Goal: Information Seeking & Learning: Learn about a topic

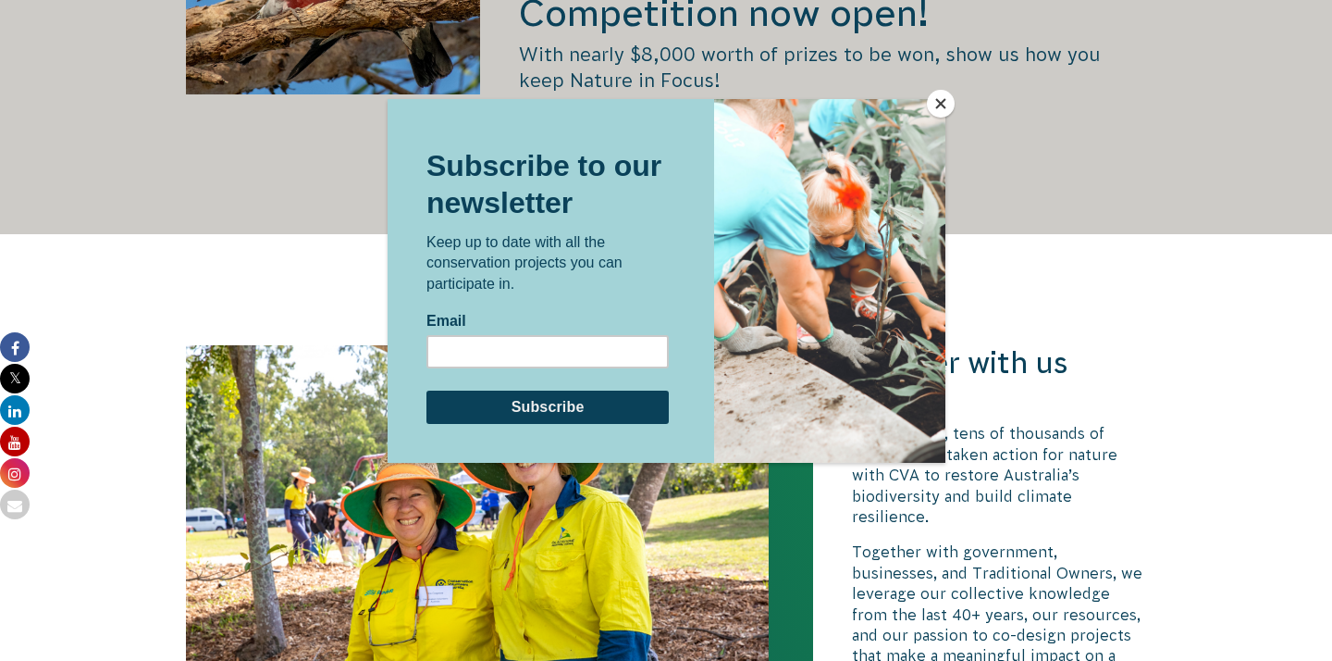
scroll to position [3544, 0]
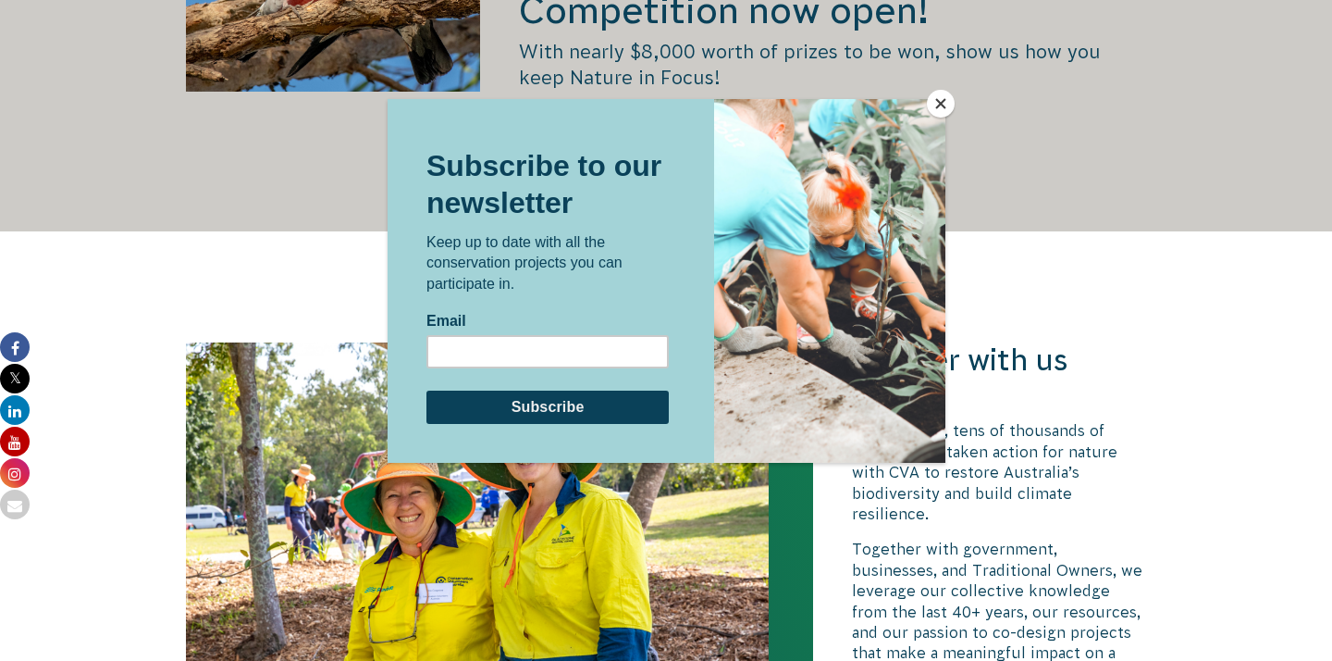
click at [949, 108] on button "Close" at bounding box center [941, 104] width 28 height 28
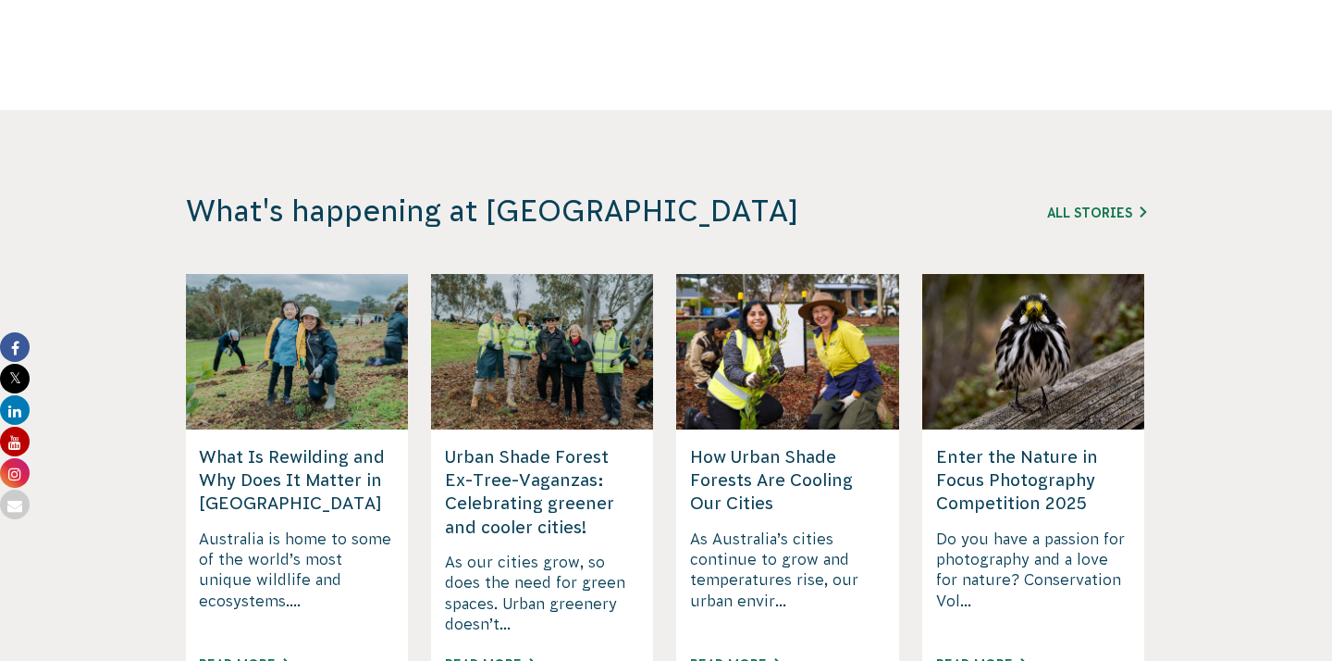
scroll to position [4390, 0]
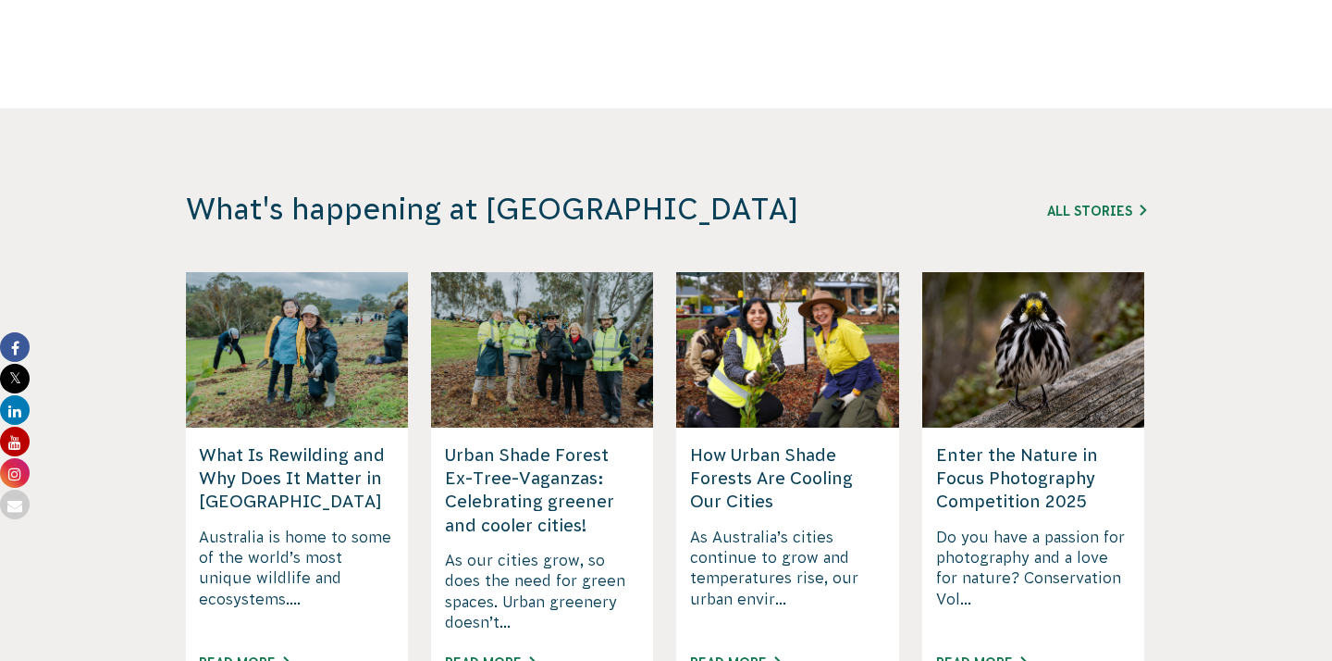
click at [1036, 427] on div "Enter the Nature in Focus Photography Competition 2025 Do you have a passion fo…" at bounding box center [1033, 559] width 223 height 264
click at [1011, 526] on p "Do you have a passion for photography and a love for nature? Conservation Vol..." at bounding box center [1033, 579] width 195 height 106
click at [995, 650] on div "Read More" at bounding box center [1033, 670] width 195 height 41
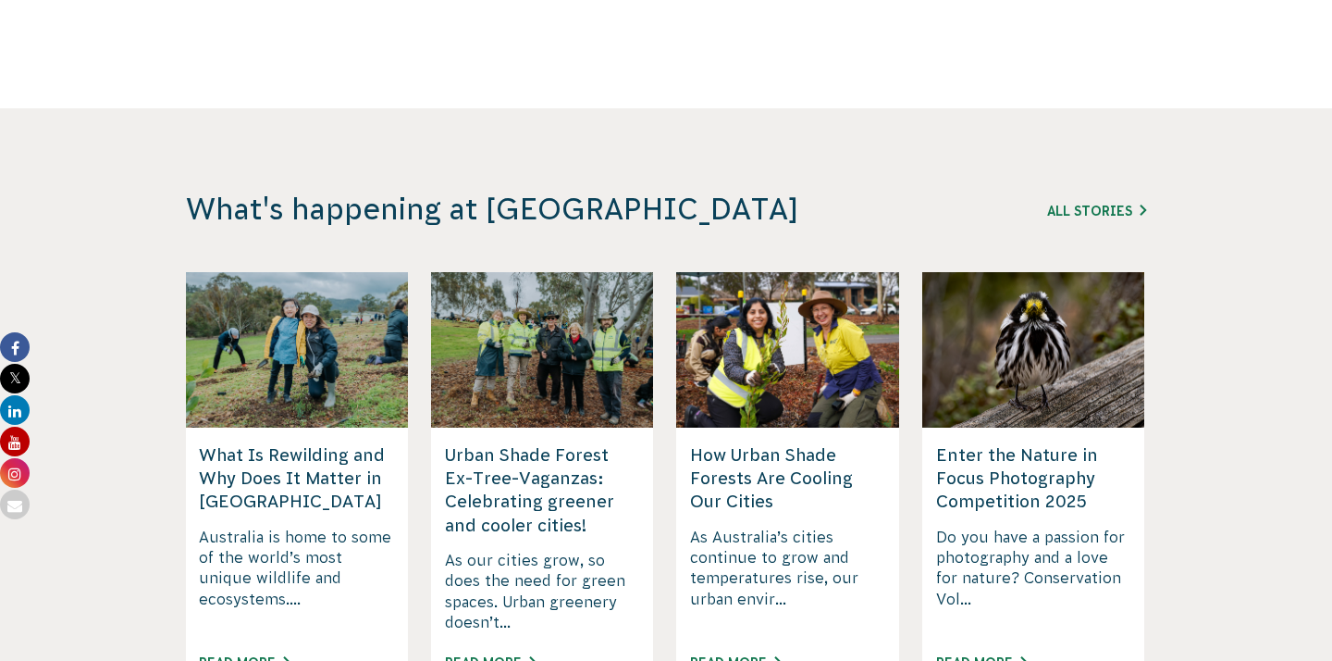
click at [995, 650] on div "Read More" at bounding box center [1033, 670] width 195 height 41
click at [1004, 655] on link "Read More" at bounding box center [981, 662] width 91 height 15
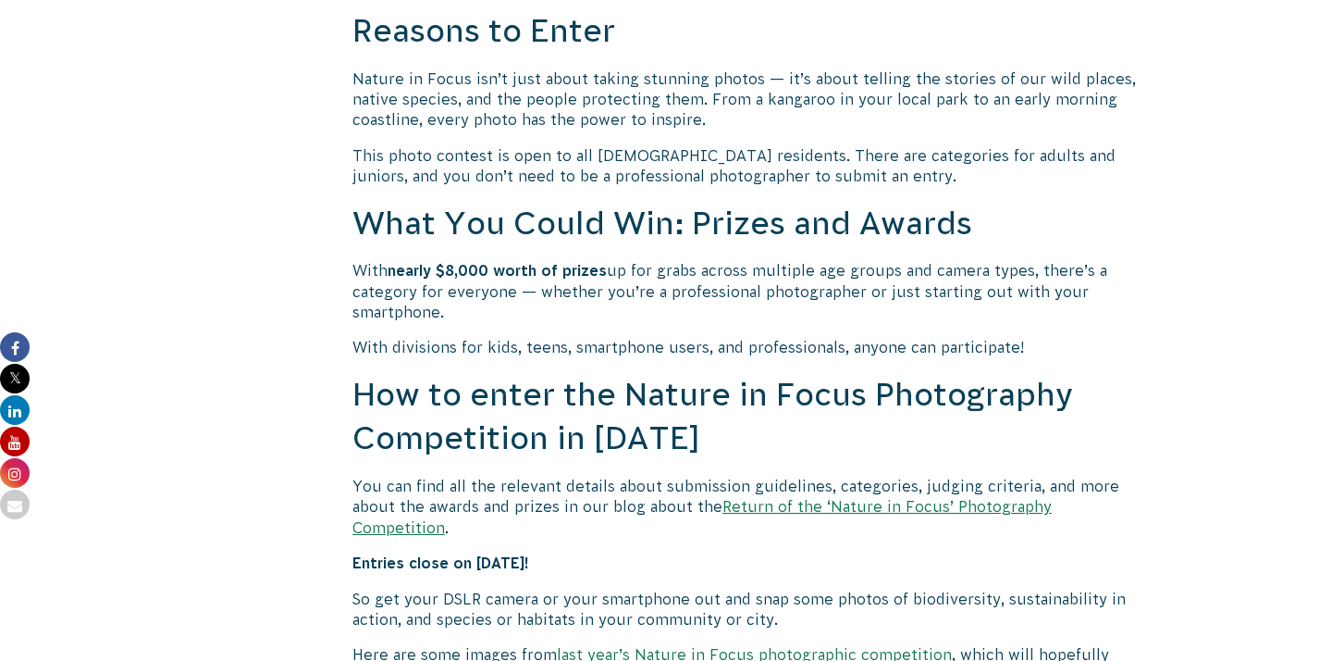
scroll to position [1443, 0]
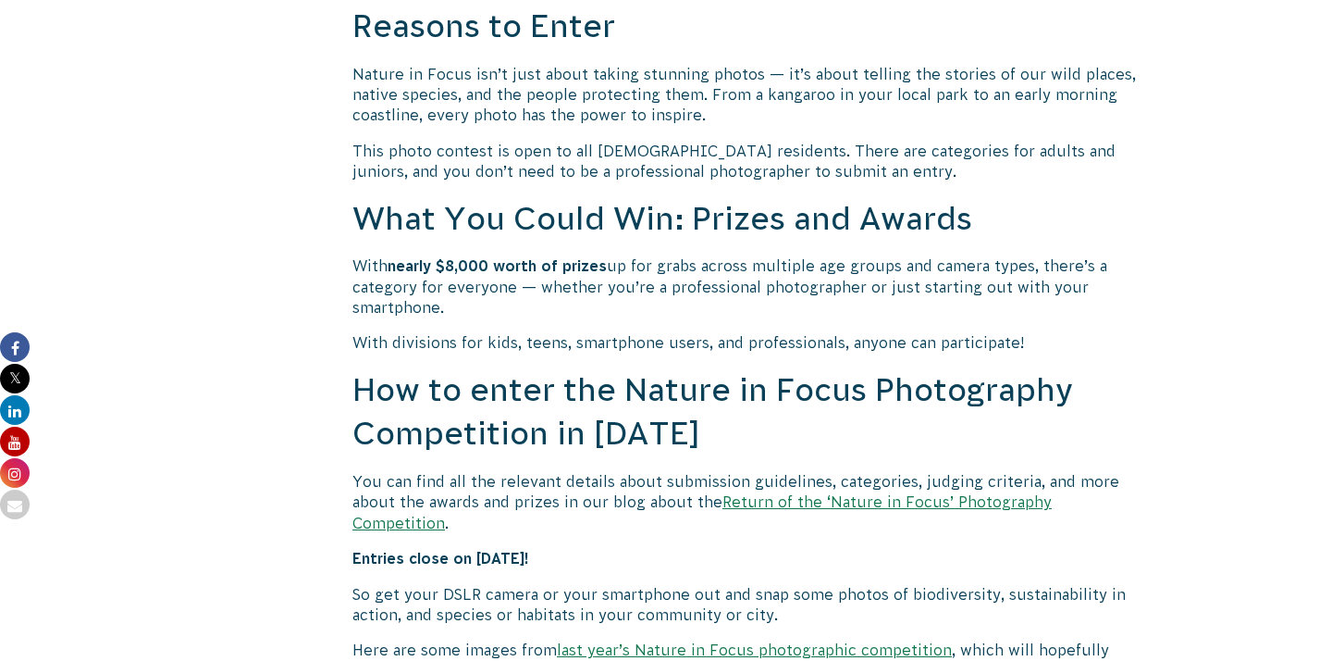
click at [809, 369] on h2 "How to enter the Nature in Focus Photography Competition in [DATE]" at bounding box center [749, 412] width 794 height 88
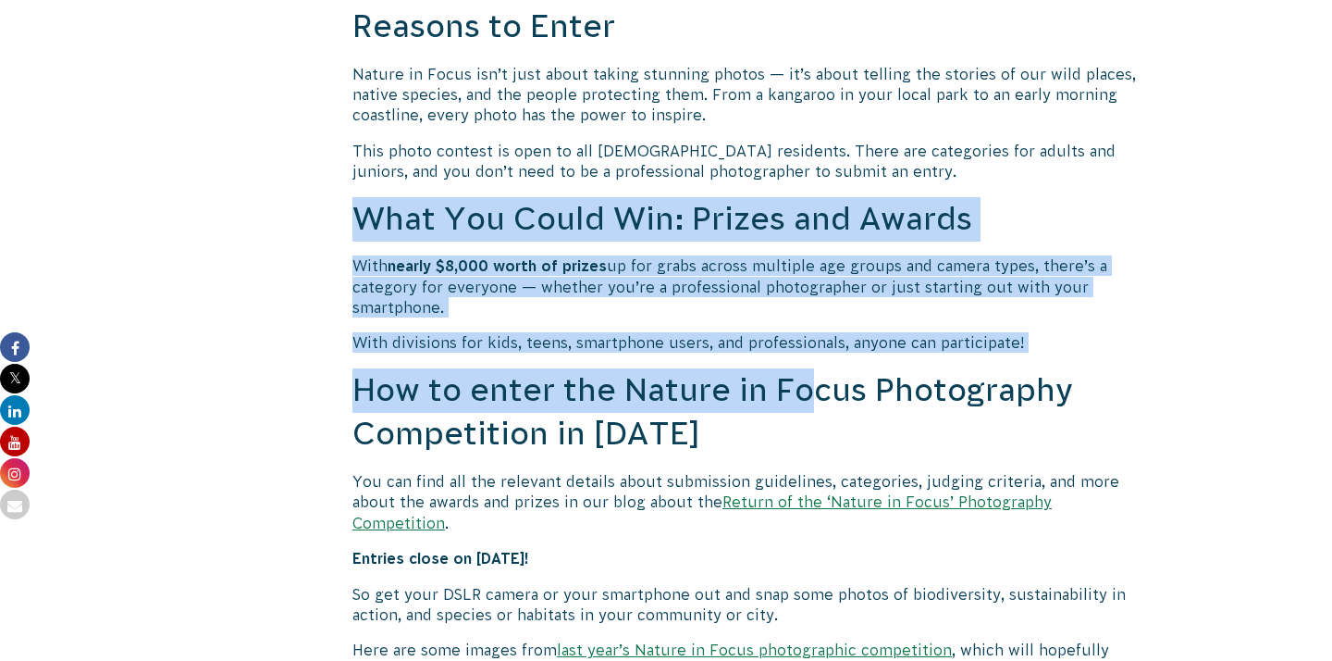
drag, startPoint x: 809, startPoint y: 369, endPoint x: 814, endPoint y: 192, distance: 176.8
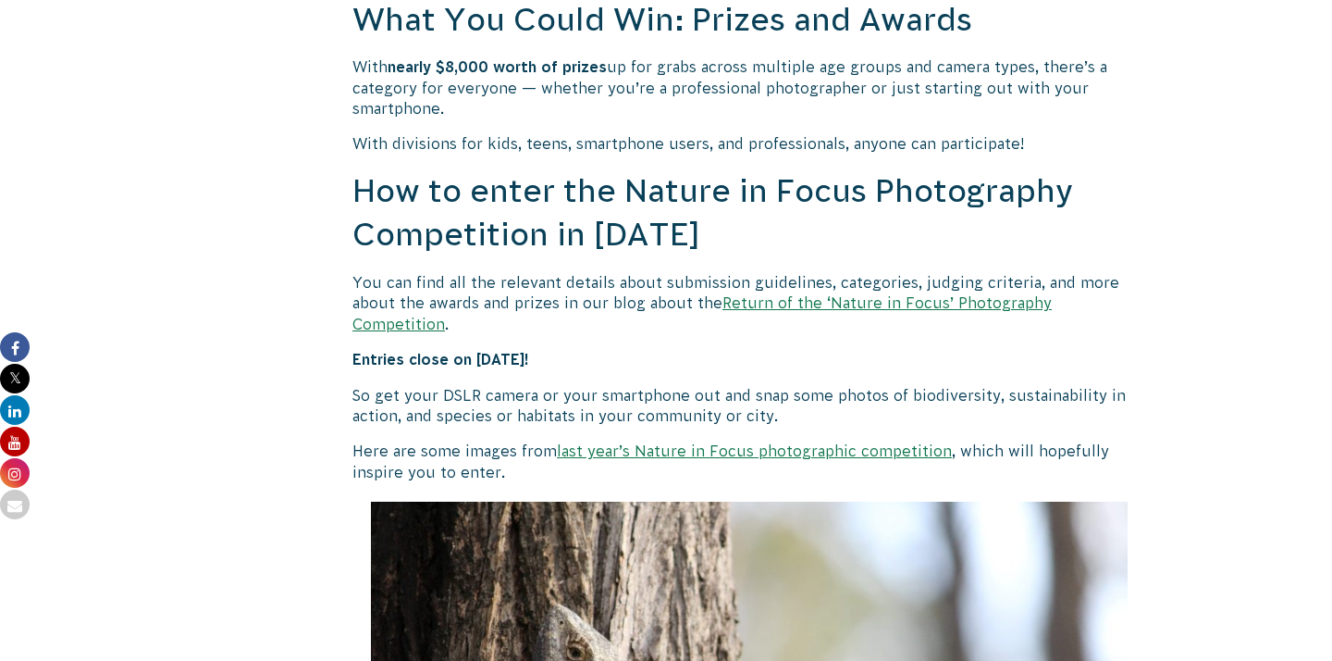
scroll to position [1644, 0]
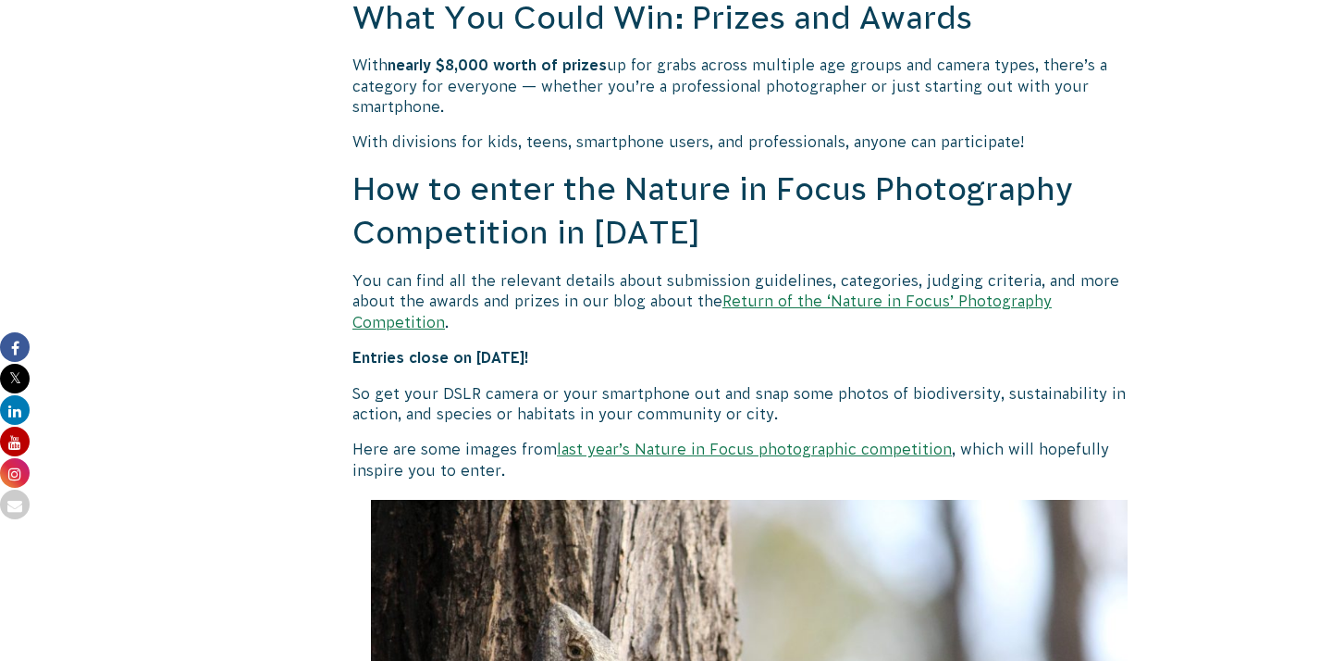
click at [740, 440] on link "last year’s Nature in Focus photographic competition" at bounding box center [754, 448] width 395 height 17
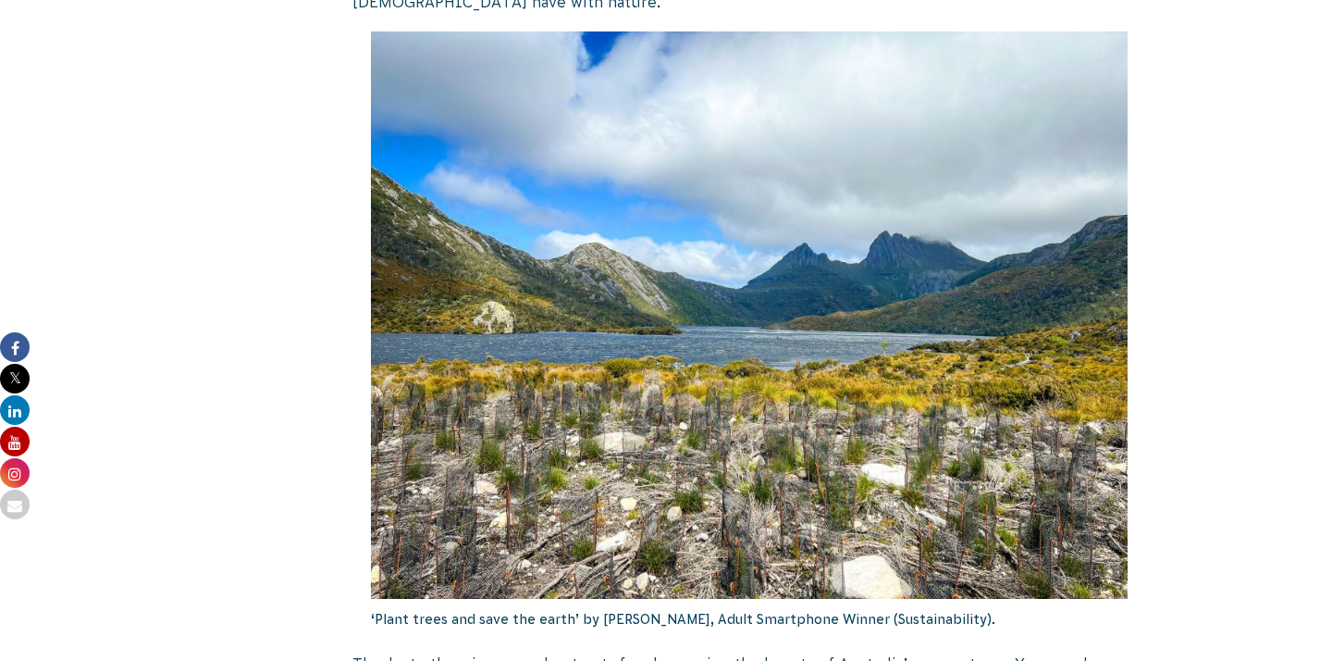
scroll to position [1845, 0]
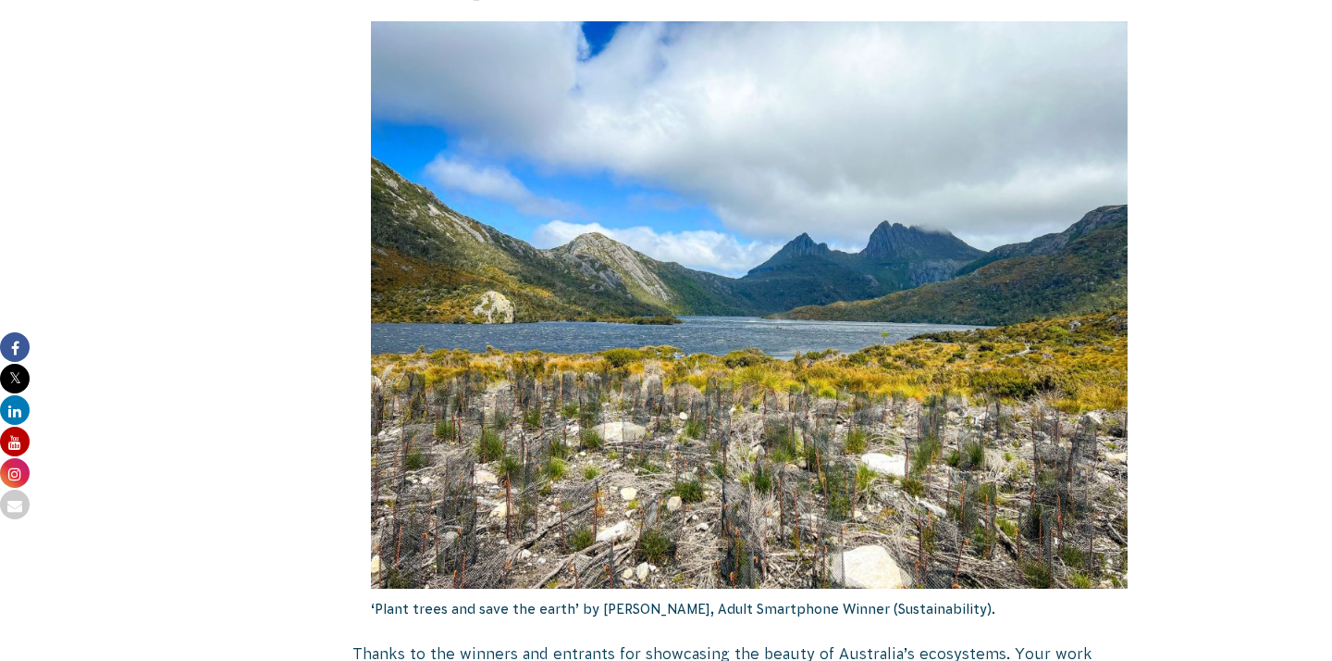
scroll to position [1857, 0]
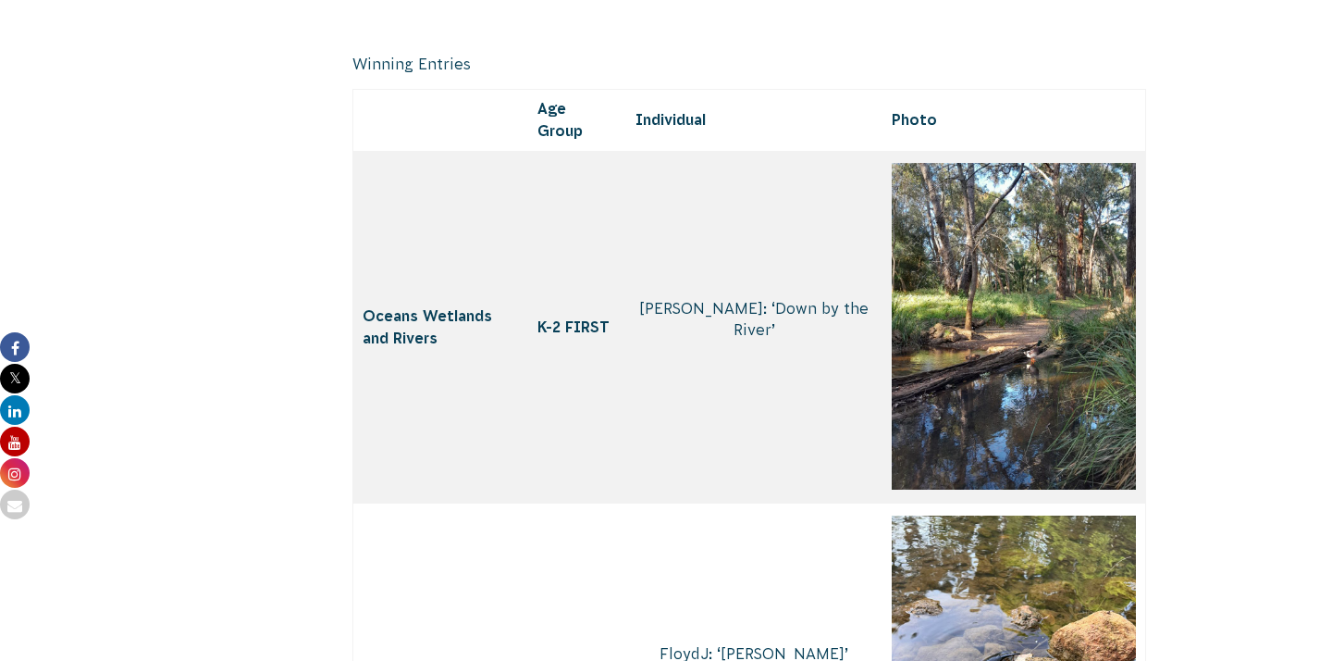
scroll to position [2629, 0]
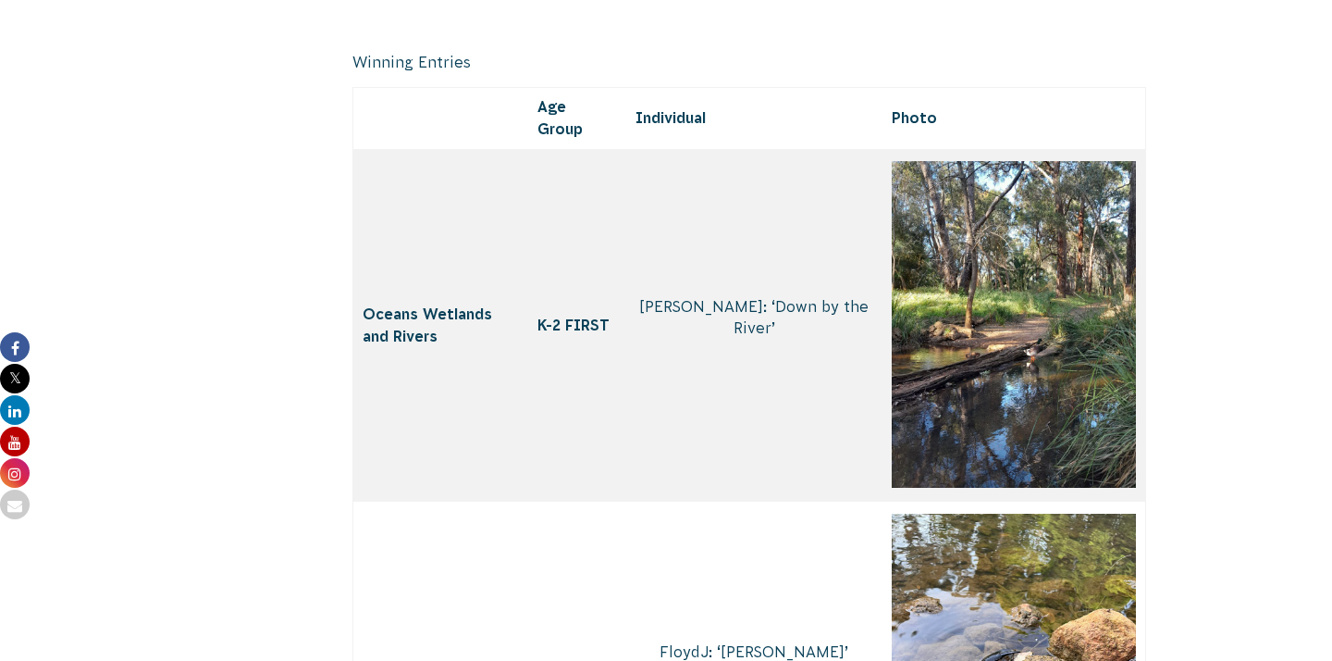
drag, startPoint x: 259, startPoint y: 138, endPoint x: 260, endPoint y: 325, distance: 186.9
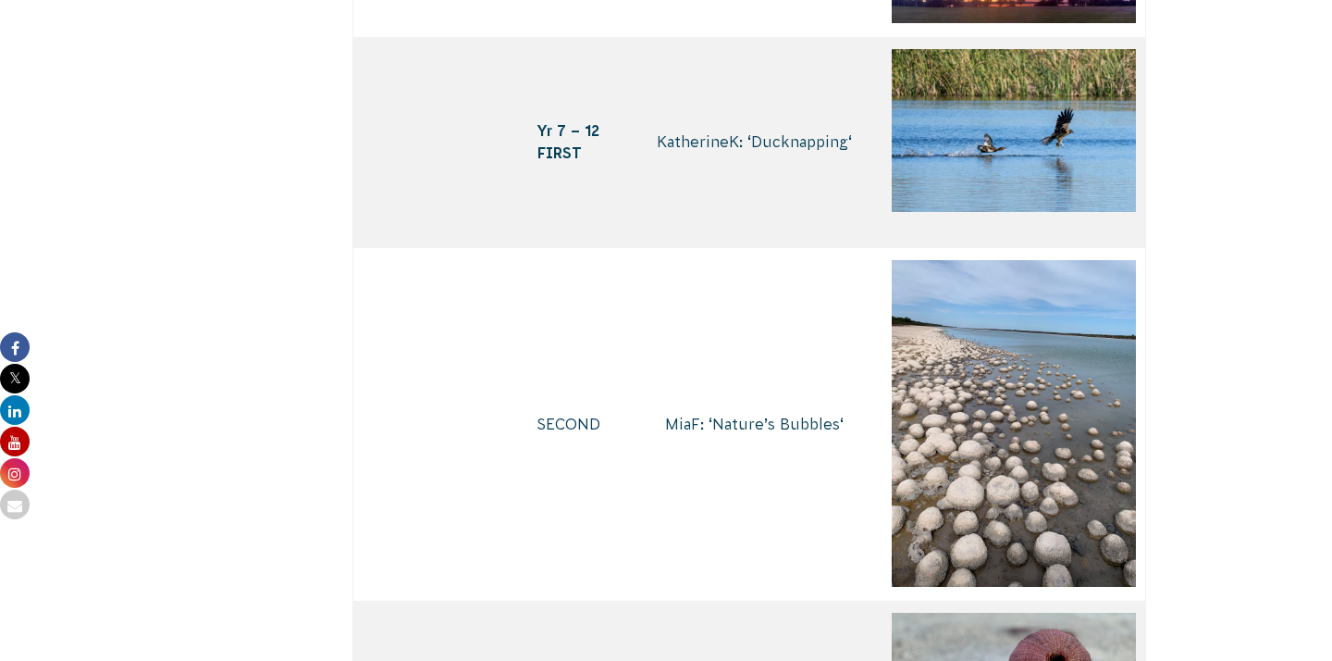
scroll to position [4622, 0]
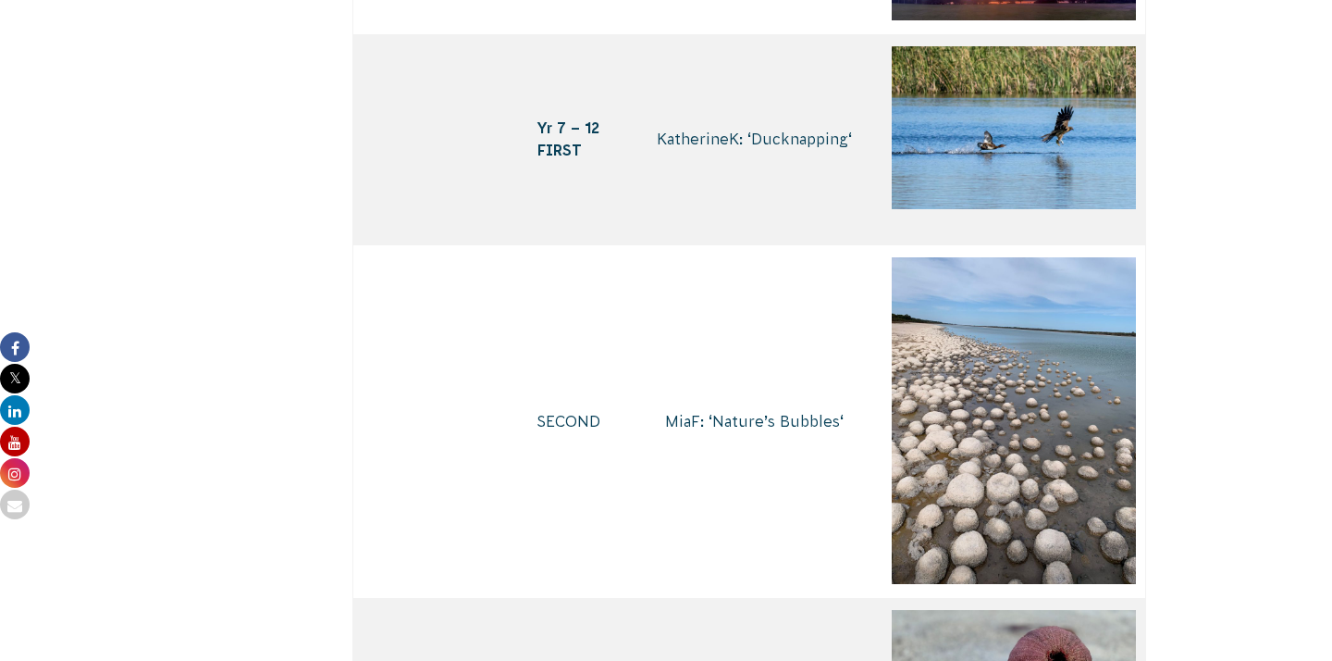
drag, startPoint x: 231, startPoint y: 263, endPoint x: 231, endPoint y: 105, distance: 158.2
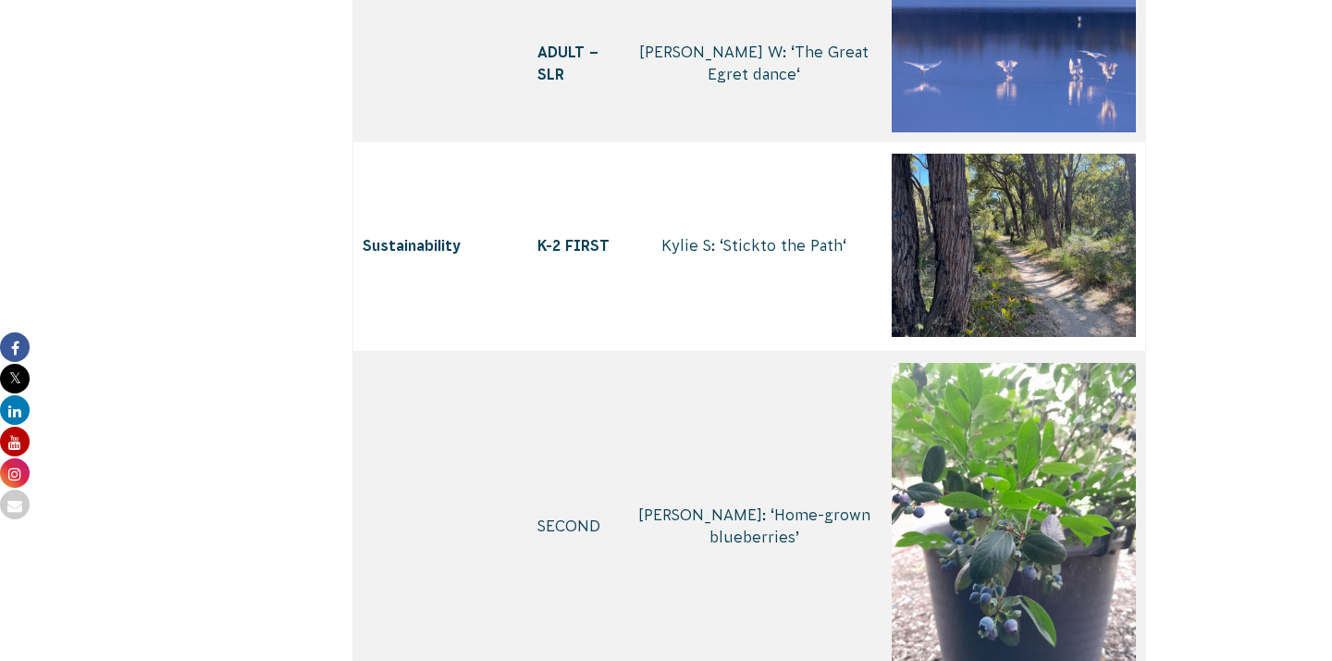
scroll to position [5637, 0]
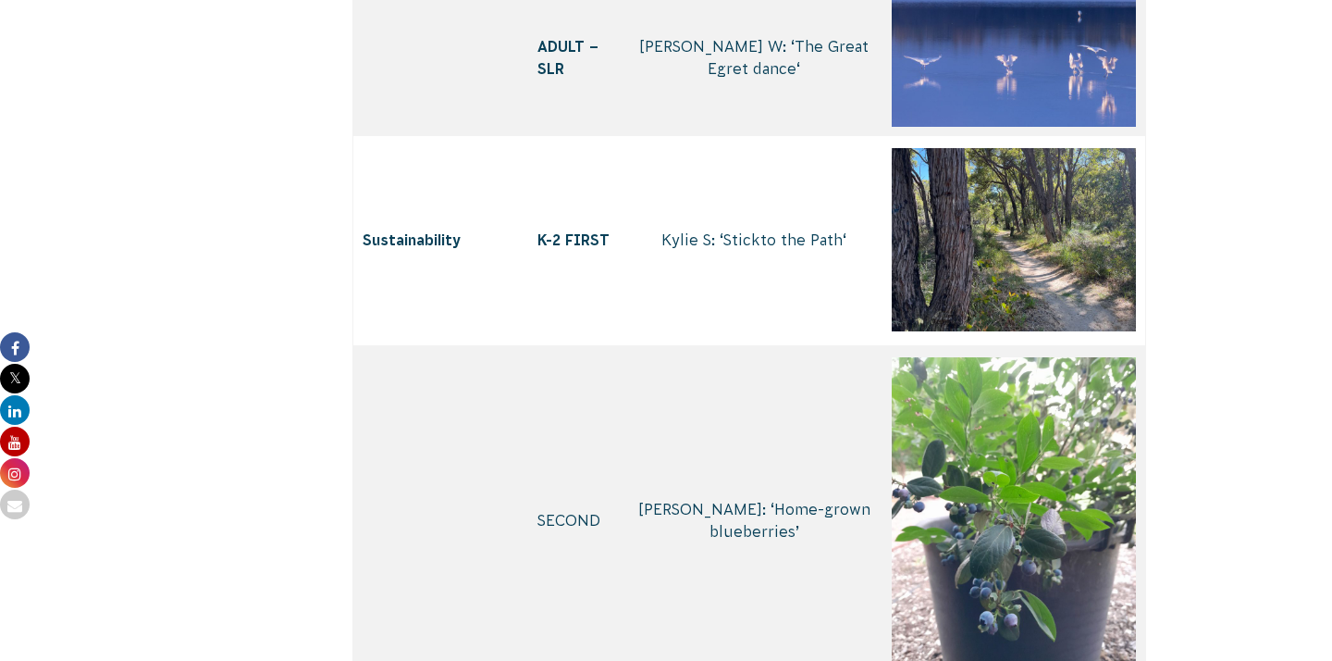
drag, startPoint x: 231, startPoint y: 105, endPoint x: 262, endPoint y: -104, distance: 210.4
